Goal: Transaction & Acquisition: Purchase product/service

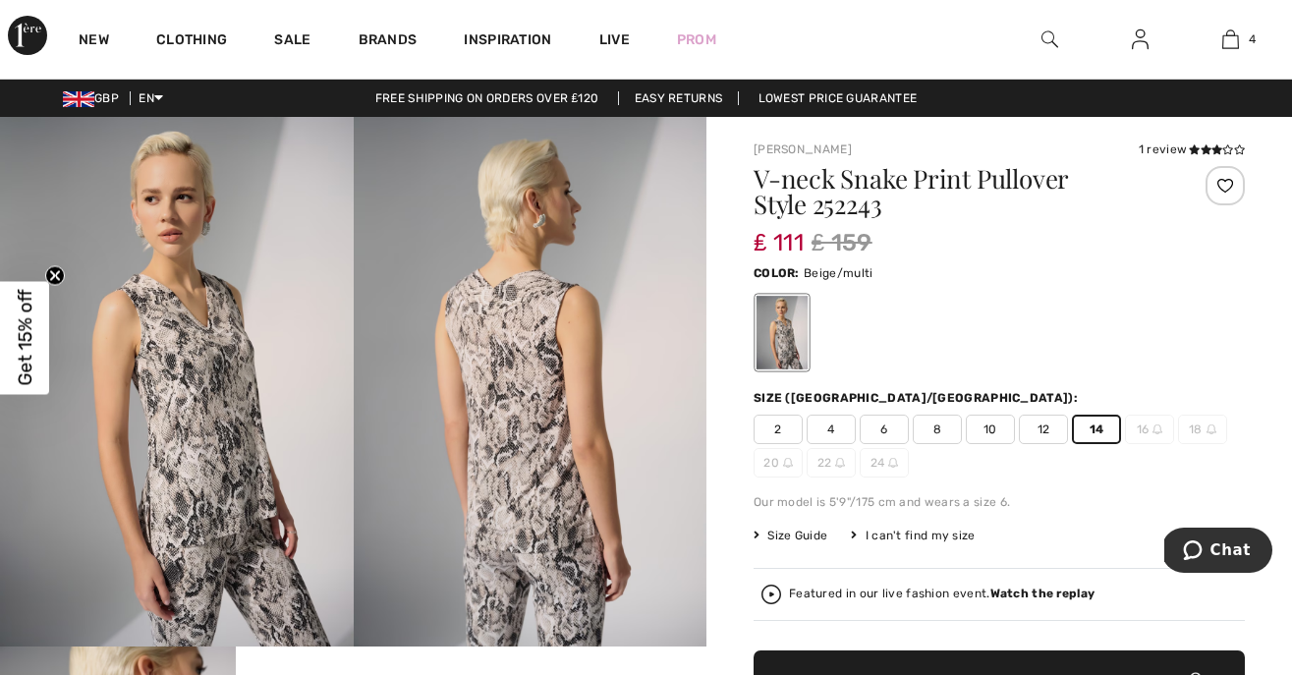
scroll to position [368, 0]
click at [804, 536] on span "Size Guide" at bounding box center [791, 536] width 74 height 18
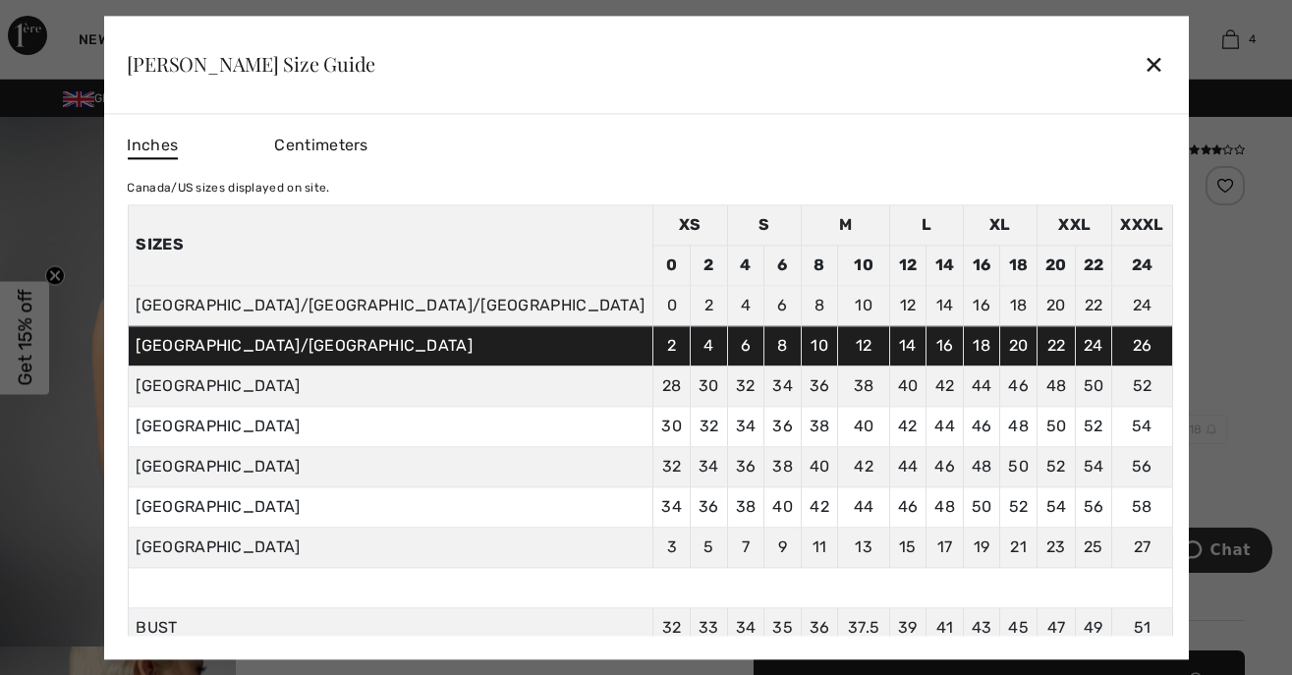
click at [1149, 306] on div at bounding box center [646, 337] width 1292 height 675
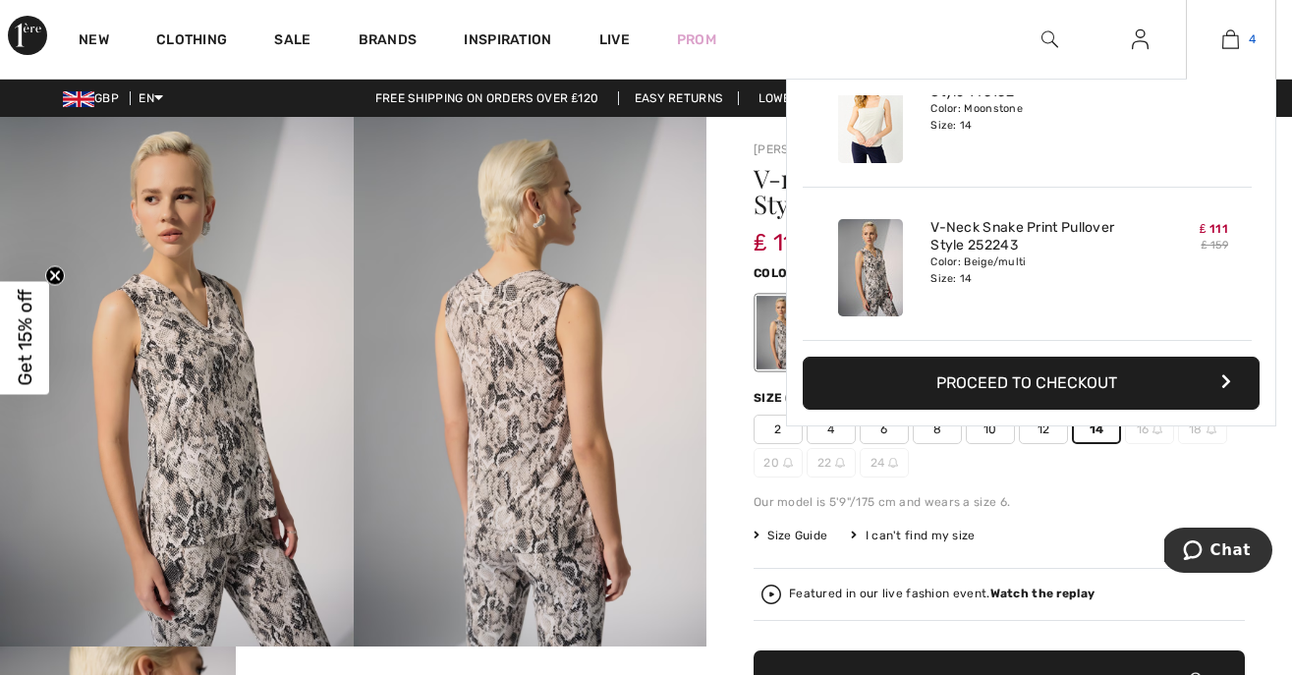
click at [1238, 38] on img at bounding box center [1231, 40] width 17 height 24
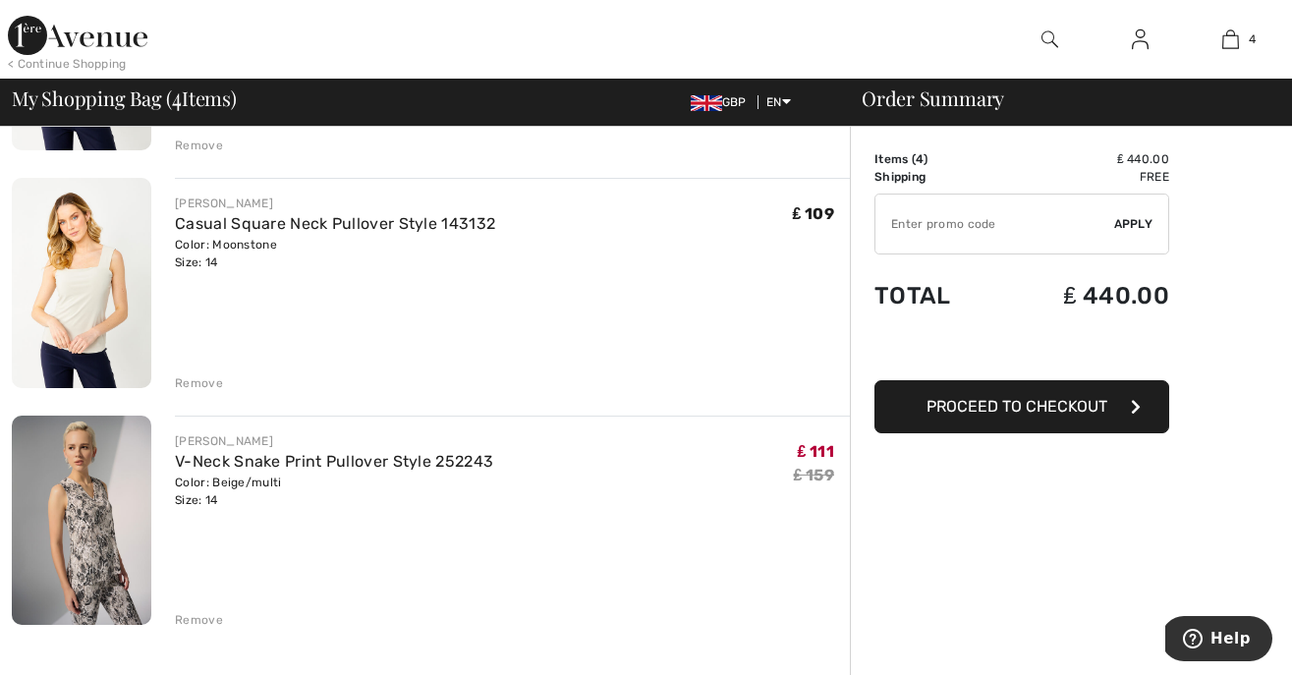
scroll to position [585, 0]
click at [198, 620] on div "Remove" at bounding box center [199, 619] width 48 height 18
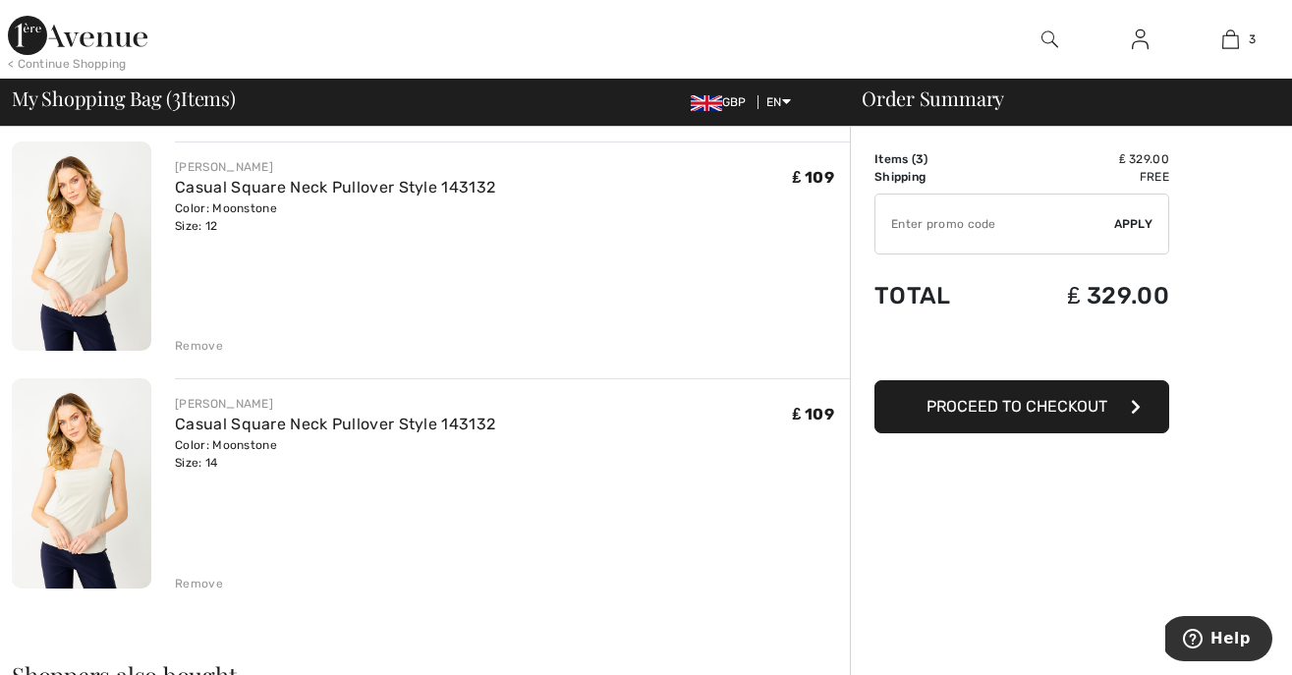
scroll to position [364, 0]
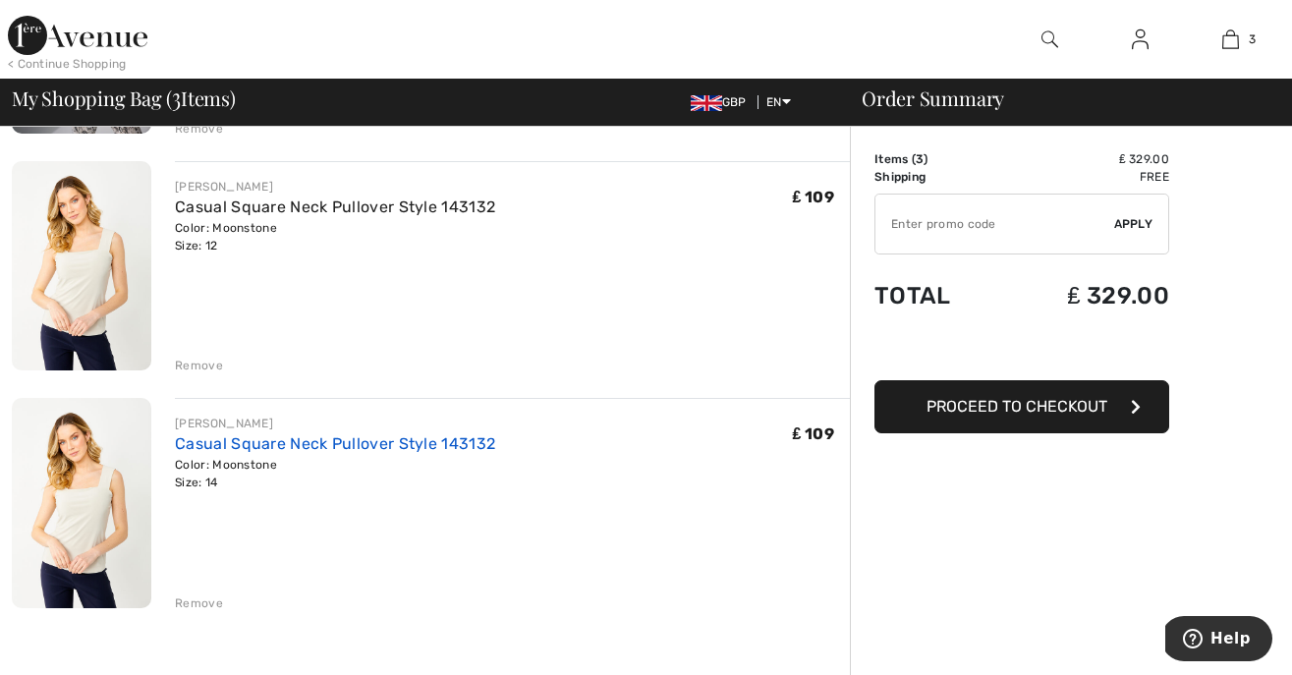
click at [239, 438] on link "Casual Square Neck Pullover Style 143132" at bounding box center [335, 443] width 320 height 19
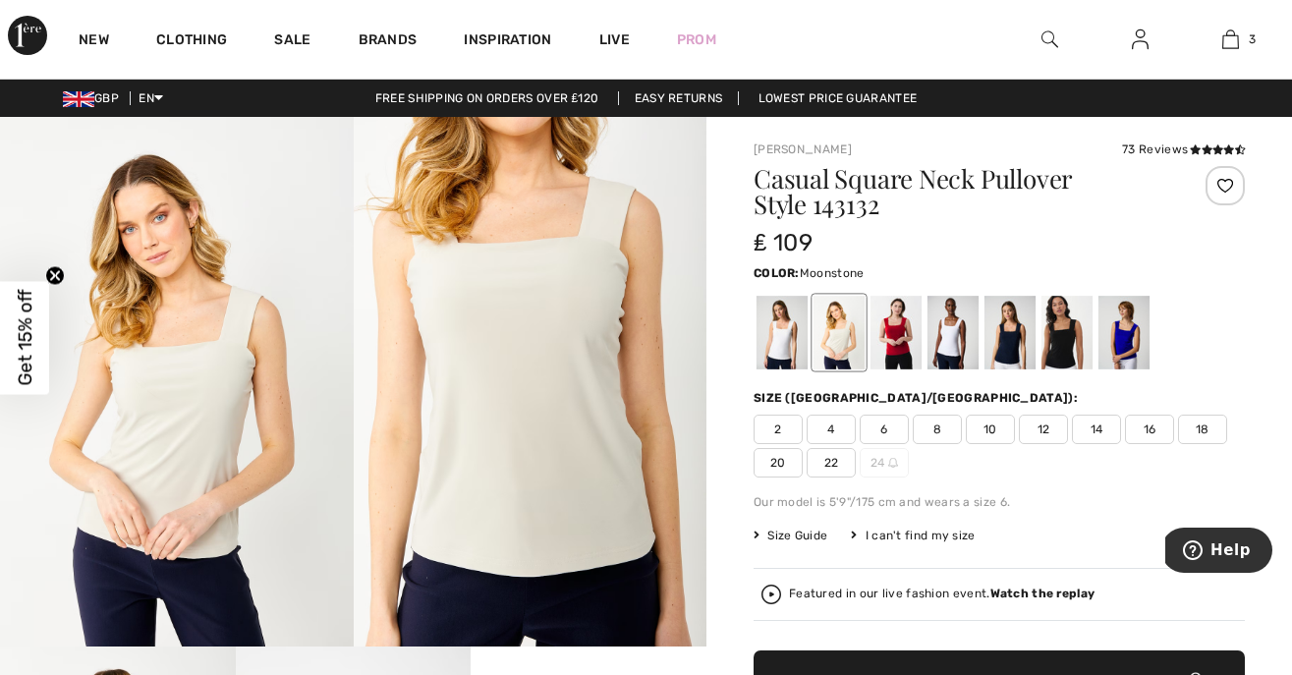
click at [789, 537] on span "Size Guide" at bounding box center [791, 536] width 74 height 18
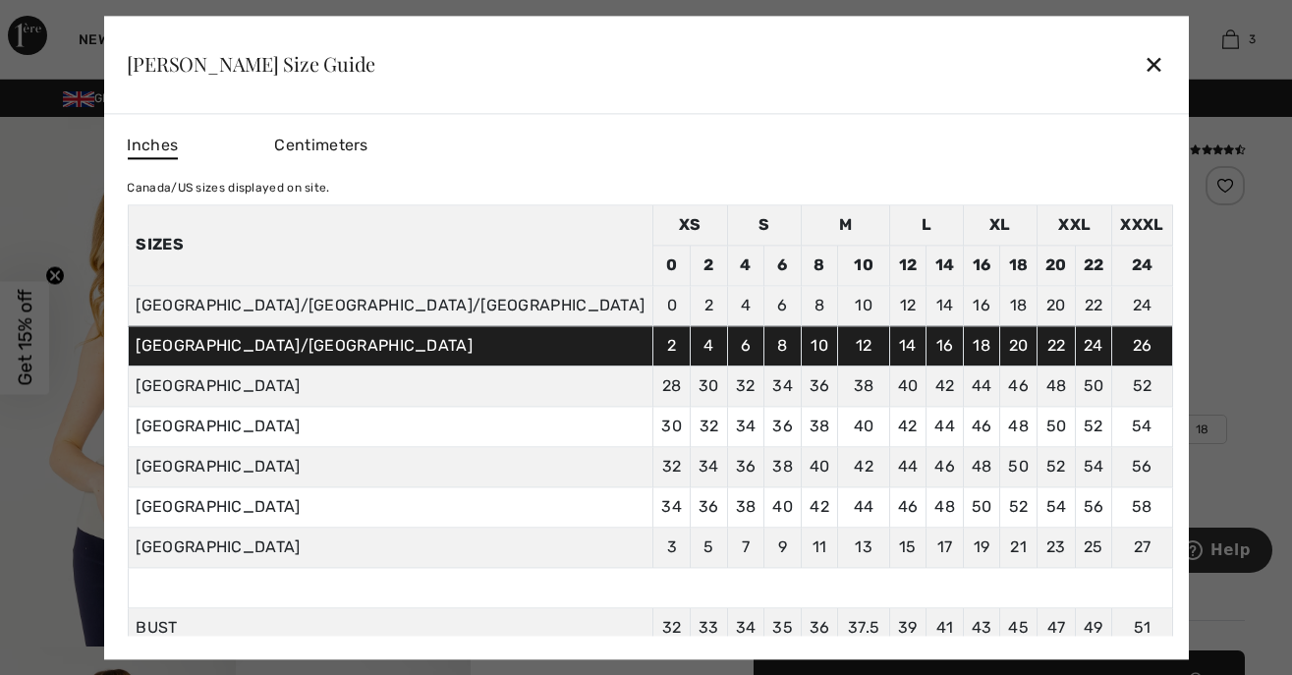
click at [1144, 60] on div "✕" at bounding box center [1154, 64] width 21 height 41
